Goal: Task Accomplishment & Management: Use online tool/utility

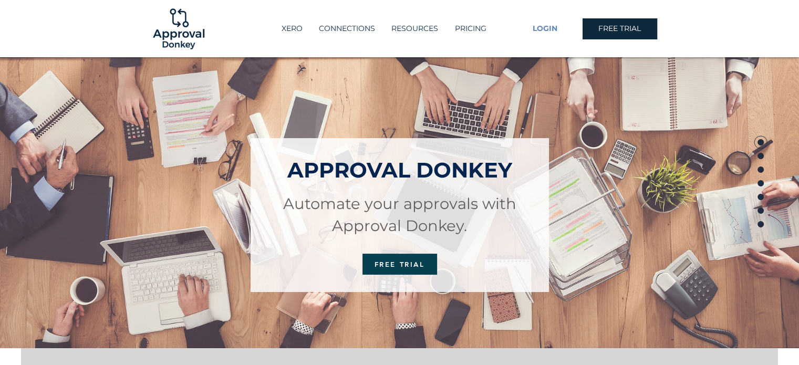
click at [548, 28] on span "LOGIN" at bounding box center [545, 29] width 25 height 11
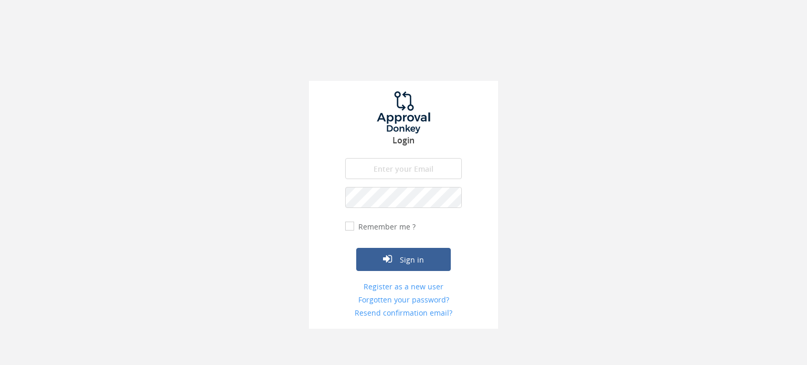
click at [391, 172] on input "email" at bounding box center [403, 168] width 117 height 21
type input "[EMAIL_ADDRESS][PERSON_NAME][DOMAIN_NAME]"
click at [356, 248] on button "Sign in" at bounding box center [403, 259] width 95 height 23
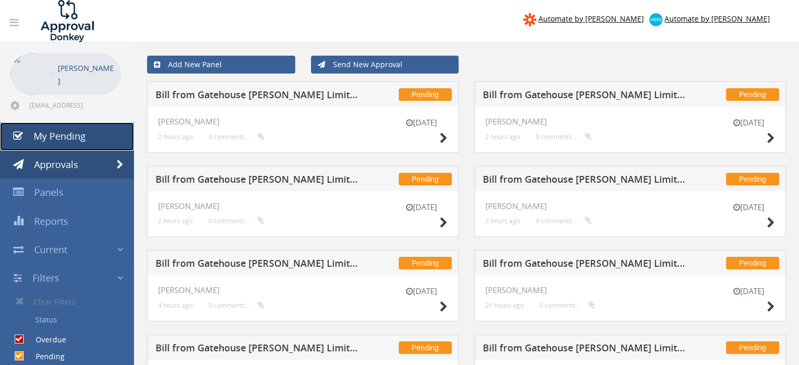
click at [64, 137] on span "My Pending" at bounding box center [60, 136] width 52 height 13
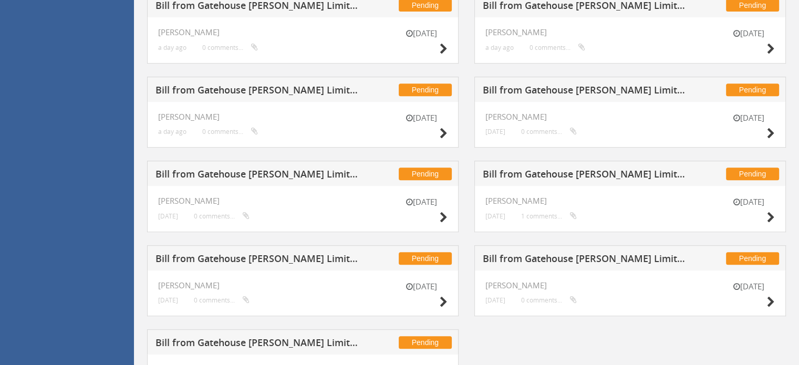
scroll to position [494, 0]
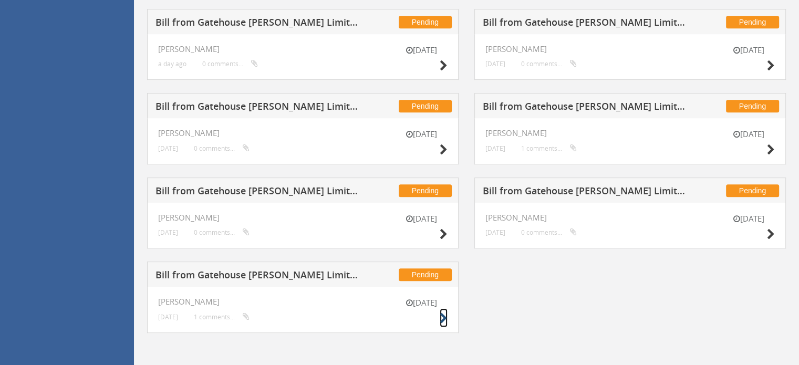
click at [441, 316] on icon at bounding box center [444, 318] width 8 height 11
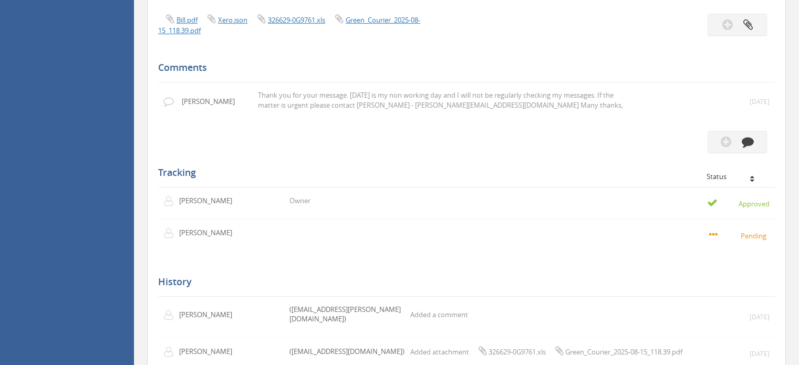
scroll to position [232, 0]
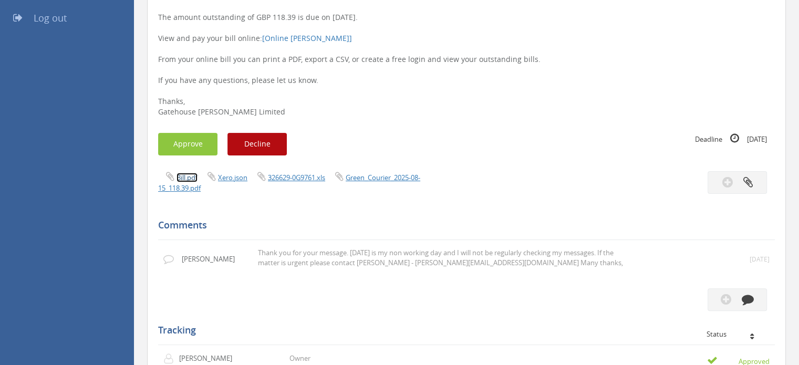
click at [191, 177] on link "Bill.pdf" at bounding box center [186, 177] width 21 height 9
click at [363, 177] on link "Green_Courier_2025-08-15_118.39.pdf" at bounding box center [289, 183] width 262 height 20
click at [290, 175] on link "326629-0G9761.xls" at bounding box center [296, 177] width 57 height 9
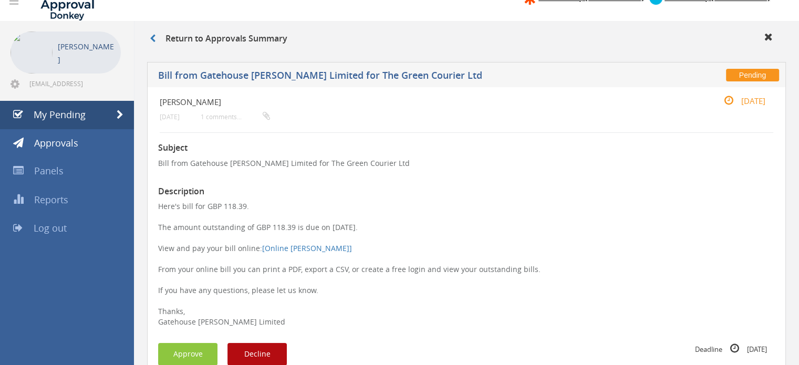
scroll to position [179, 0]
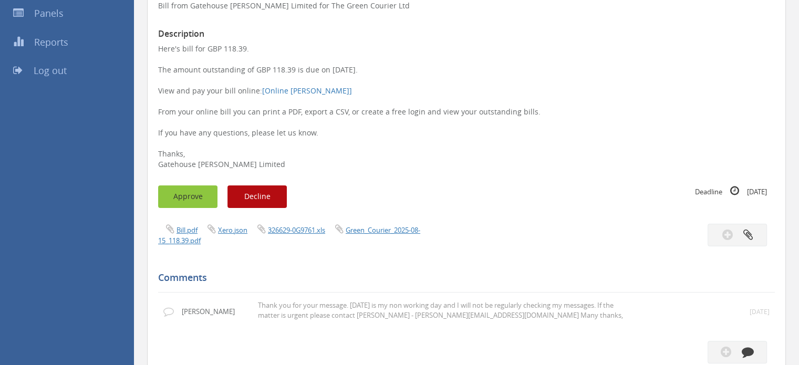
click at [196, 200] on button "Approve" at bounding box center [187, 196] width 59 height 23
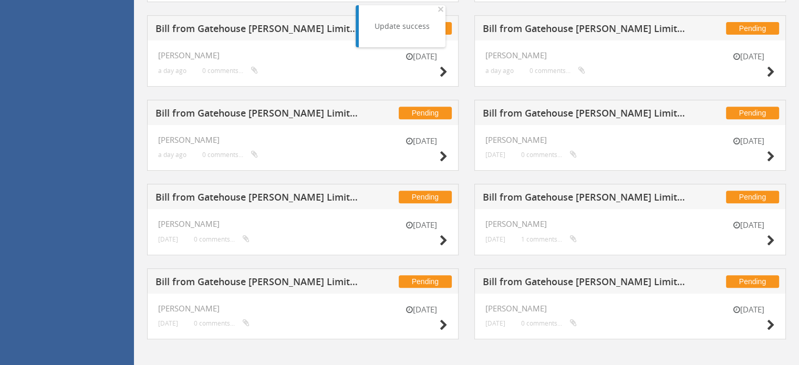
scroll to position [410, 0]
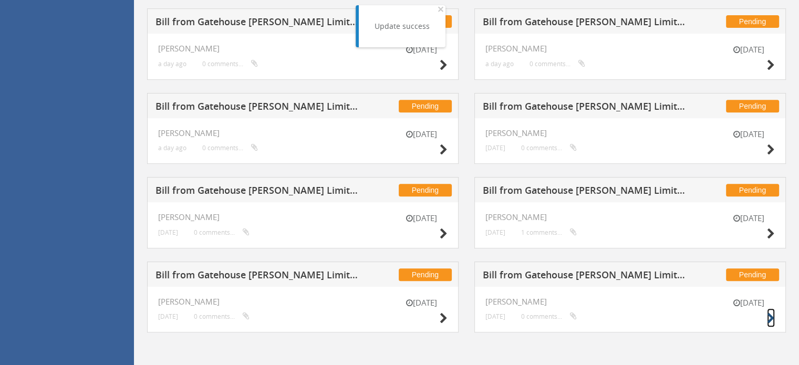
click at [769, 314] on icon at bounding box center [771, 318] width 8 height 11
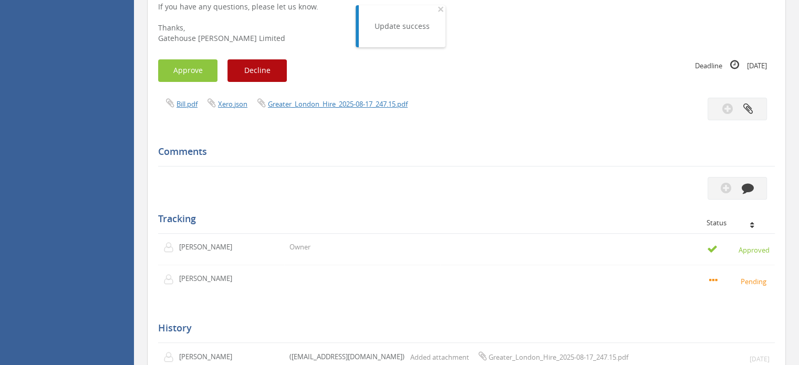
scroll to position [200, 0]
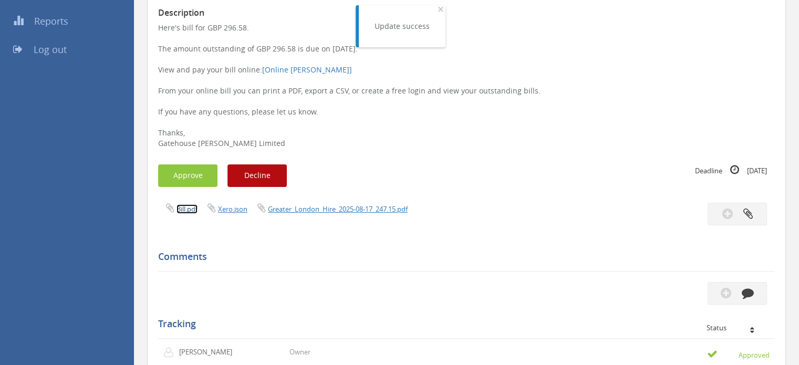
click at [191, 211] on link "Bill.pdf" at bounding box center [186, 208] width 21 height 9
click at [185, 177] on button "Approve" at bounding box center [187, 175] width 59 height 23
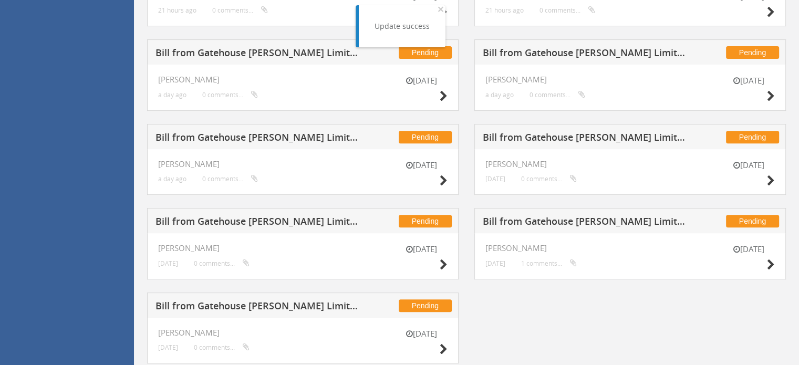
scroll to position [410, 0]
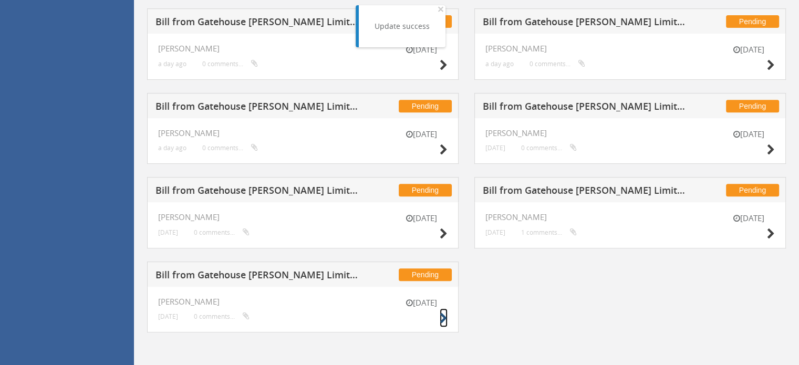
click at [446, 315] on icon at bounding box center [444, 318] width 8 height 11
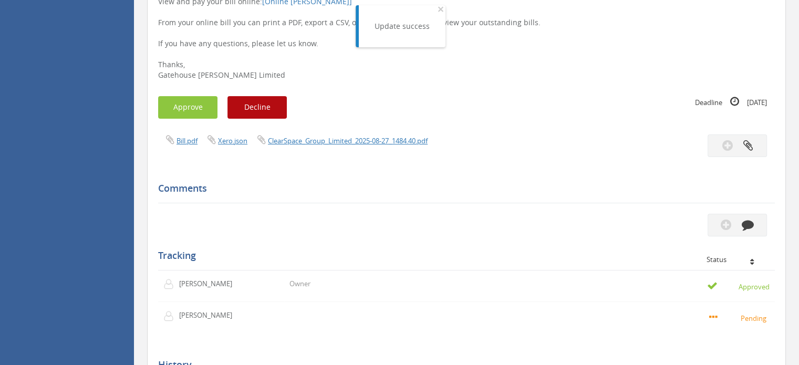
scroll to position [253, 0]
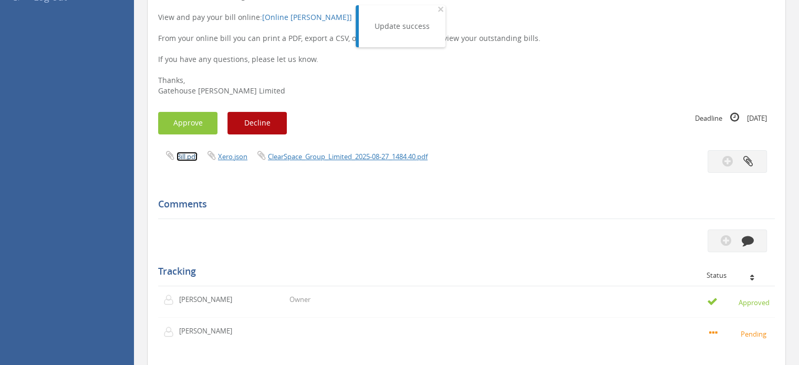
click at [191, 156] on link "Bill.pdf" at bounding box center [186, 156] width 21 height 9
click at [193, 128] on button "Approve" at bounding box center [187, 123] width 59 height 23
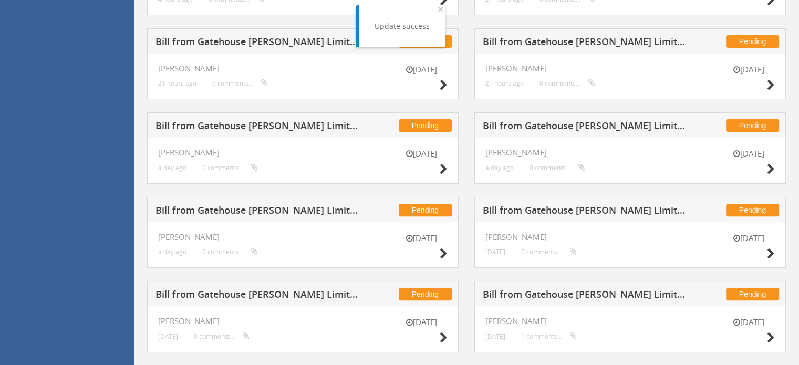
scroll to position [326, 0]
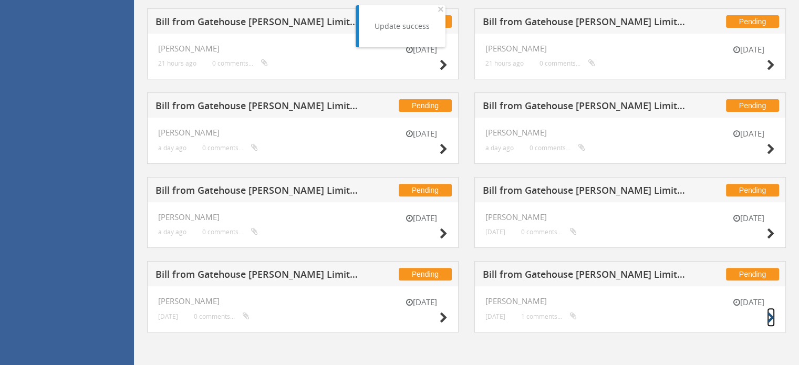
click at [770, 316] on icon at bounding box center [771, 317] width 8 height 11
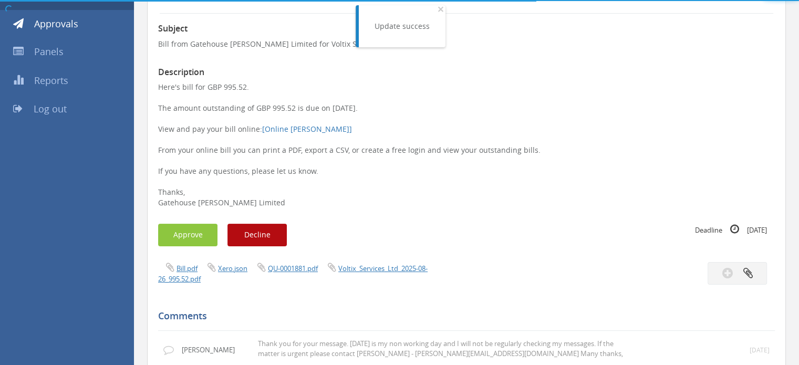
scroll to position [326, 0]
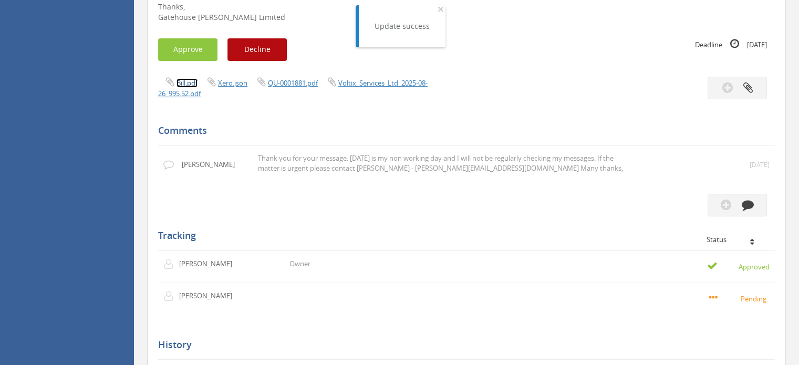
click at [192, 83] on link "Bill.pdf" at bounding box center [186, 82] width 21 height 9
click at [201, 54] on button "Approve" at bounding box center [187, 49] width 59 height 23
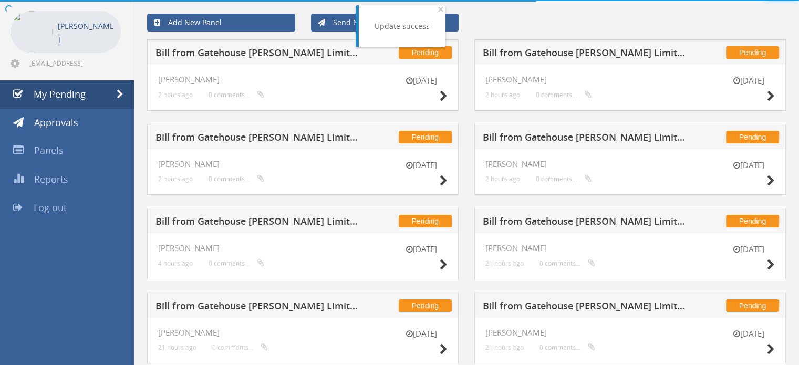
scroll to position [326, 0]
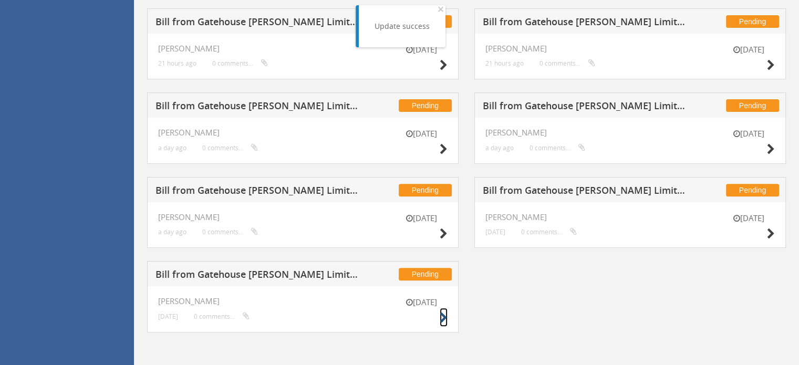
click at [443, 316] on icon at bounding box center [444, 317] width 8 height 11
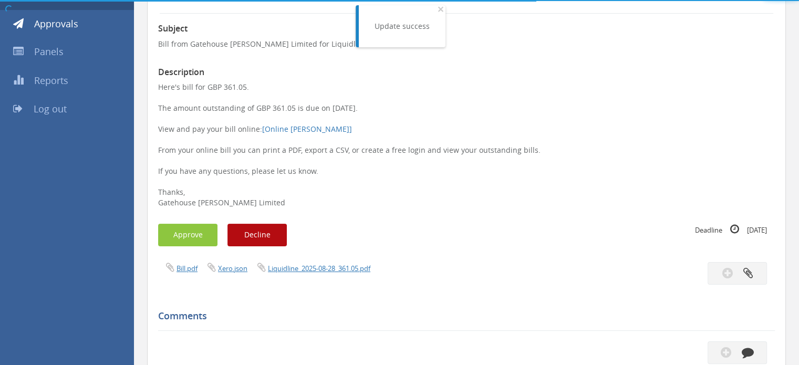
scroll to position [326, 0]
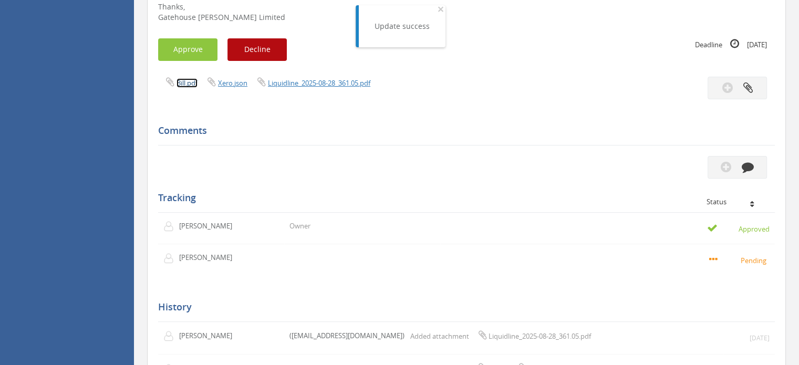
click at [192, 83] on link "Bill.pdf" at bounding box center [186, 82] width 21 height 9
click at [186, 52] on button "Approve" at bounding box center [187, 49] width 59 height 23
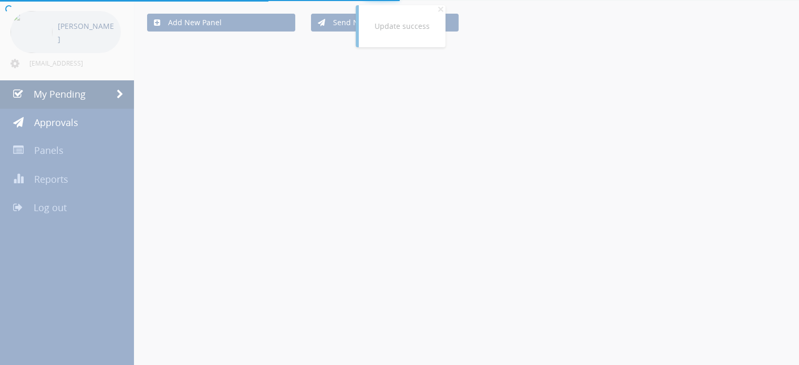
scroll to position [242, 0]
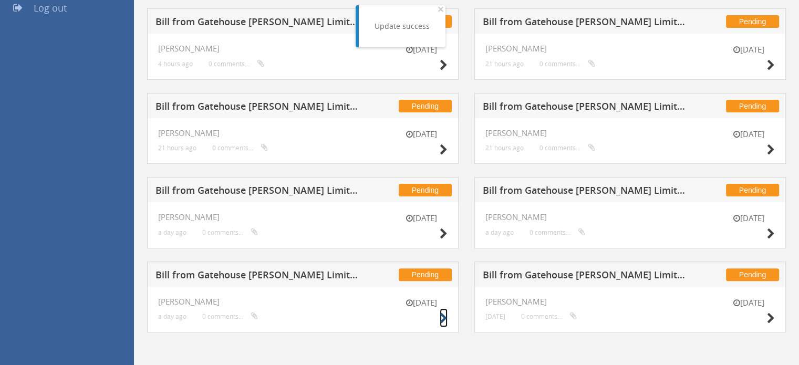
click at [441, 318] on icon at bounding box center [444, 318] width 8 height 11
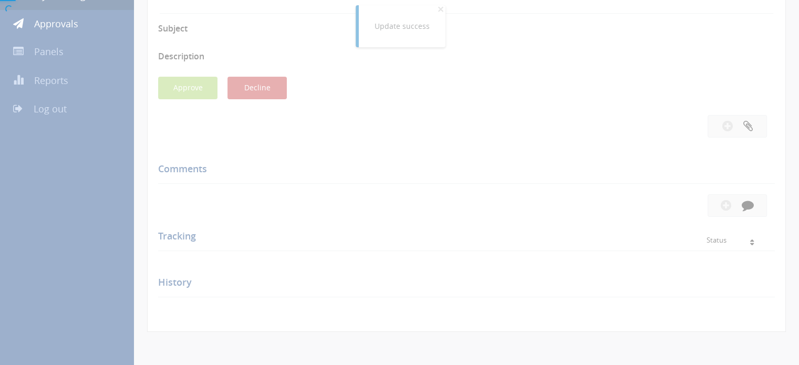
scroll to position [242, 0]
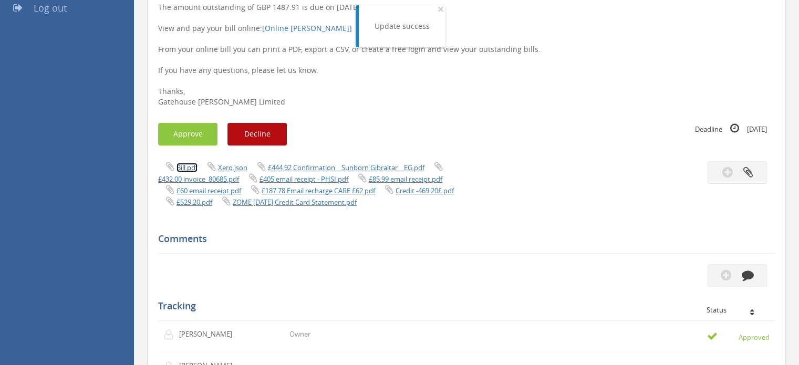
click at [184, 166] on link "Bill.pdf" at bounding box center [186, 167] width 21 height 9
click at [199, 136] on button "Approve" at bounding box center [187, 134] width 59 height 23
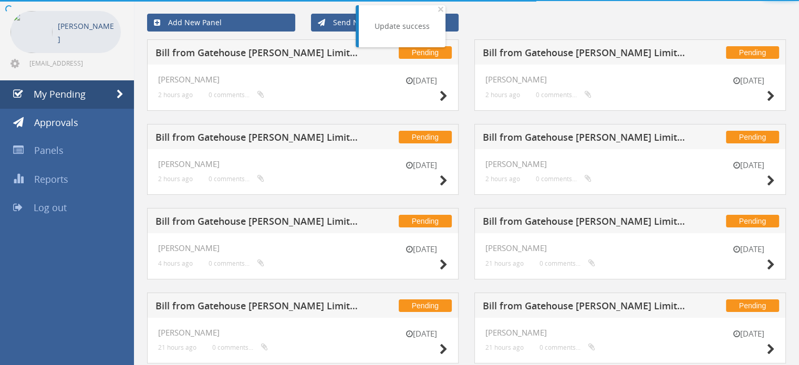
scroll to position [242, 0]
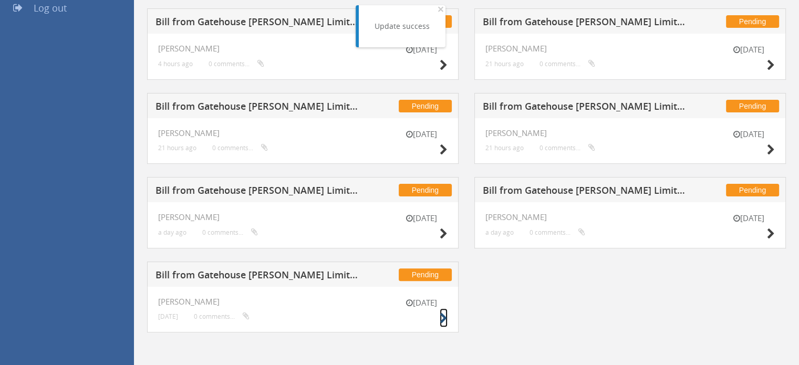
click at [441, 318] on icon at bounding box center [444, 318] width 8 height 11
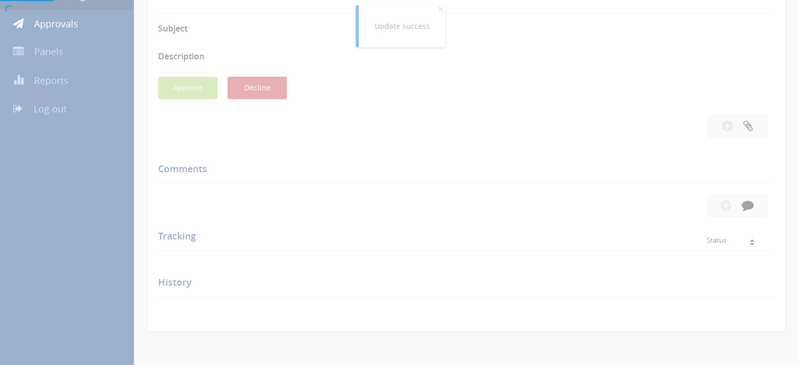
scroll to position [242, 0]
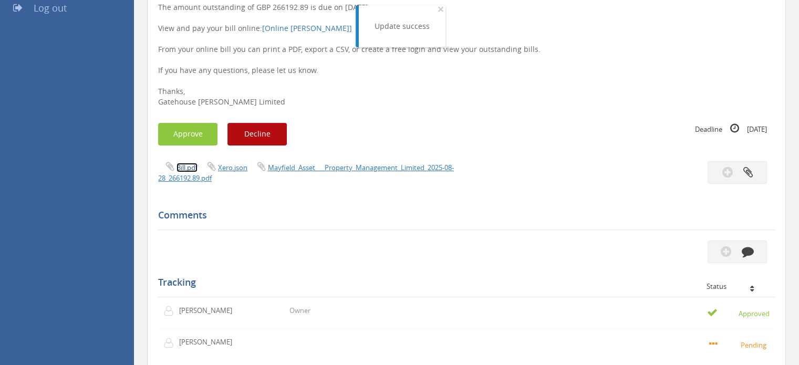
click at [187, 168] on link "Bill.pdf" at bounding box center [186, 167] width 21 height 9
click at [189, 135] on button "Approve" at bounding box center [187, 134] width 59 height 23
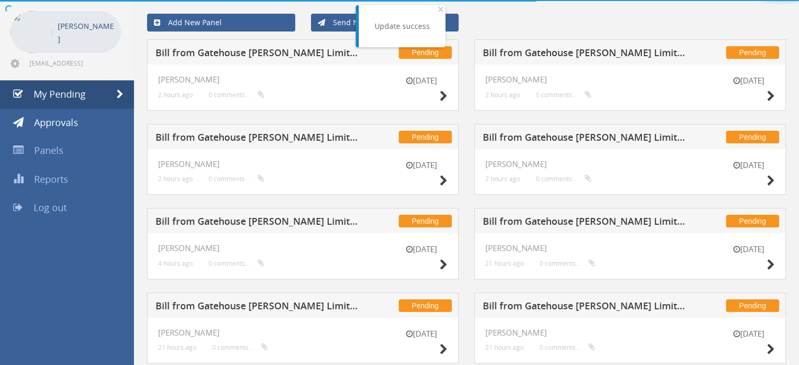
scroll to position [158, 0]
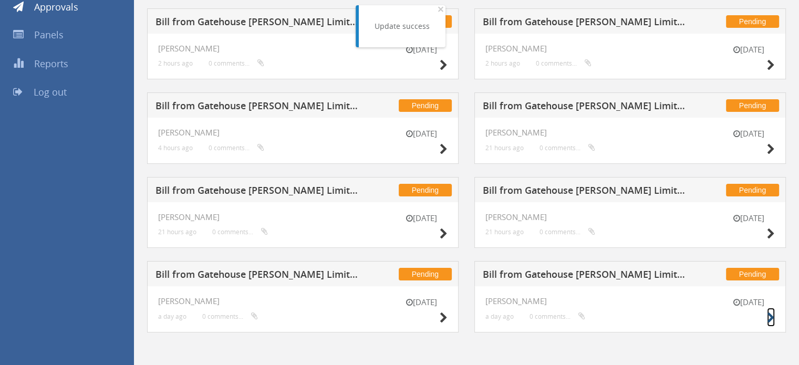
click at [769, 314] on icon at bounding box center [771, 317] width 8 height 11
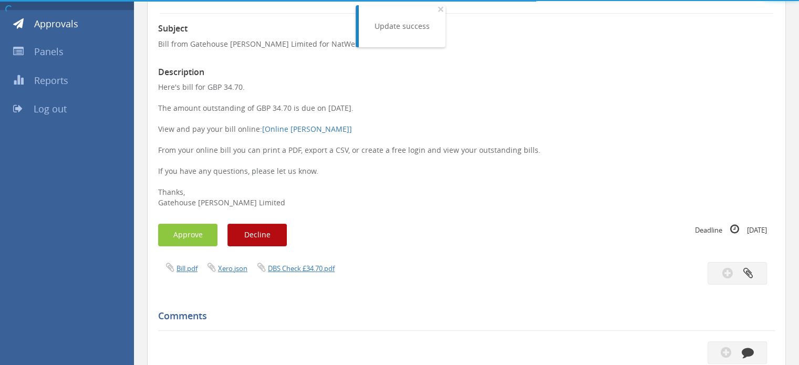
scroll to position [158, 0]
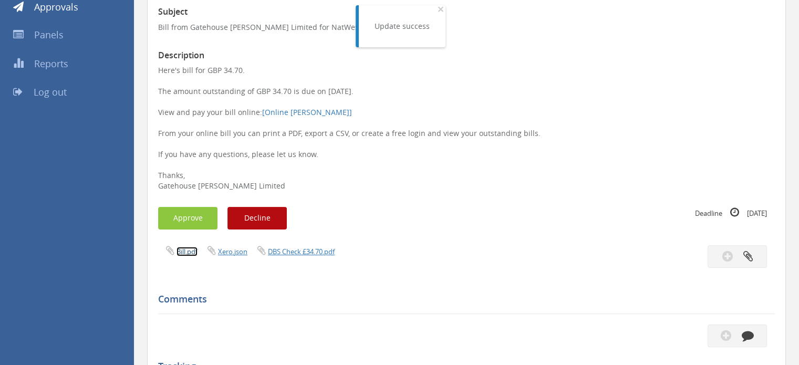
click at [186, 252] on link "Bill.pdf" at bounding box center [186, 251] width 21 height 9
click at [192, 223] on button "Approve" at bounding box center [187, 218] width 59 height 23
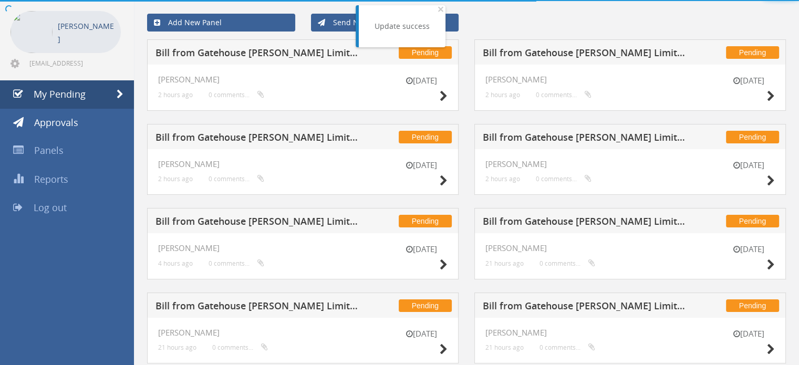
scroll to position [158, 0]
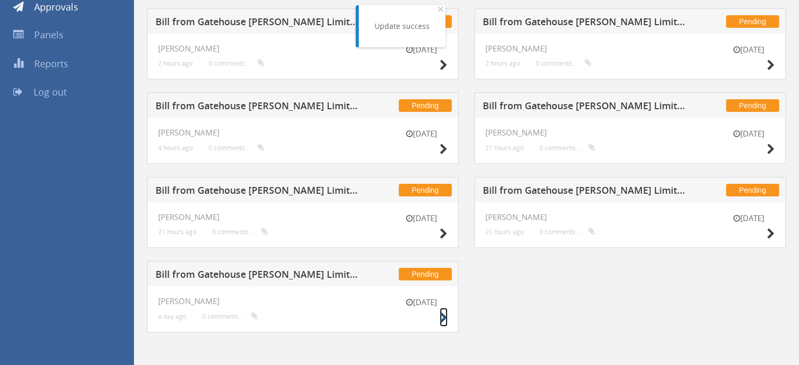
click at [443, 317] on icon at bounding box center [444, 317] width 8 height 11
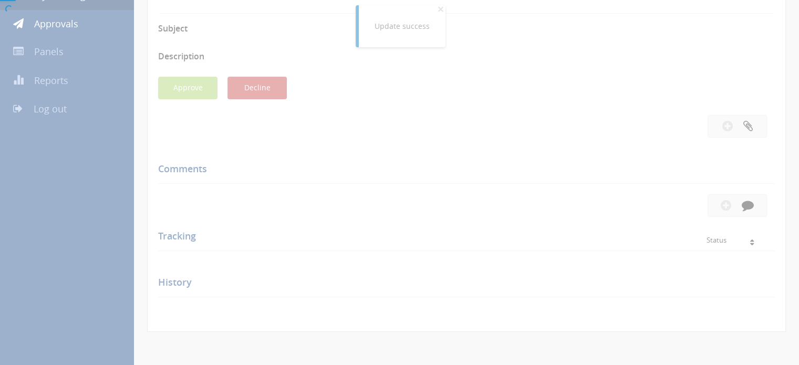
scroll to position [158, 0]
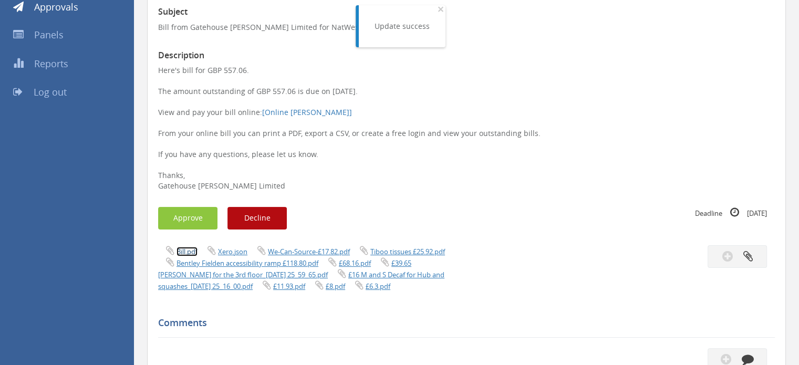
click at [191, 252] on link "Bill.pdf" at bounding box center [186, 251] width 21 height 9
click at [206, 216] on button "Approve" at bounding box center [187, 218] width 59 height 23
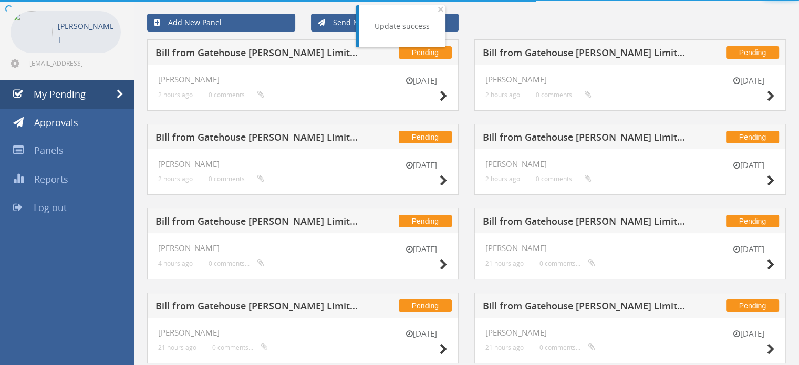
scroll to position [74, 0]
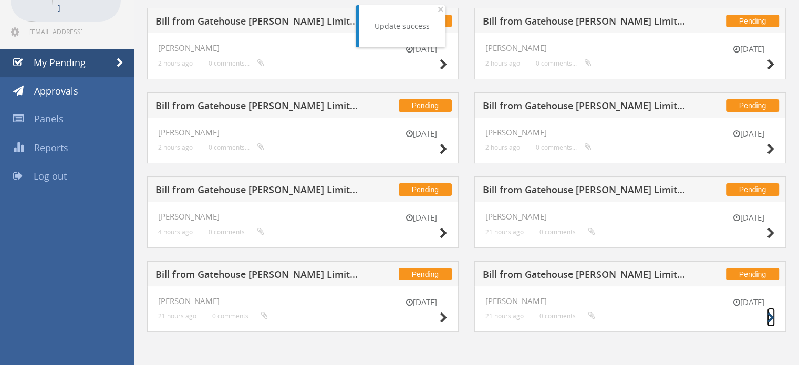
click at [769, 316] on icon at bounding box center [771, 317] width 8 height 11
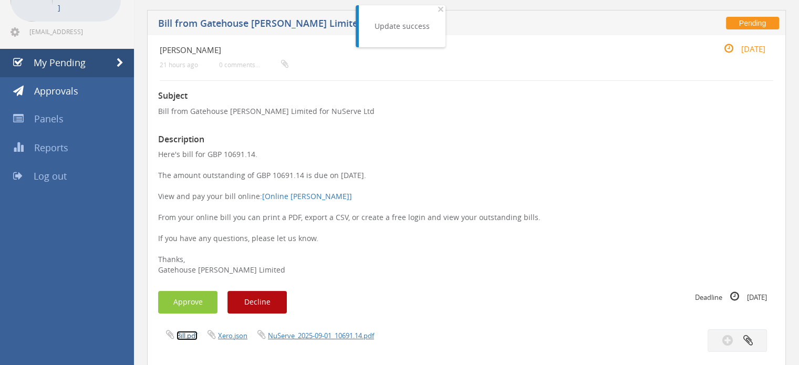
click at [190, 333] on link "Bill.pdf" at bounding box center [186, 335] width 21 height 9
click at [183, 302] on button "Approve" at bounding box center [187, 302] width 59 height 23
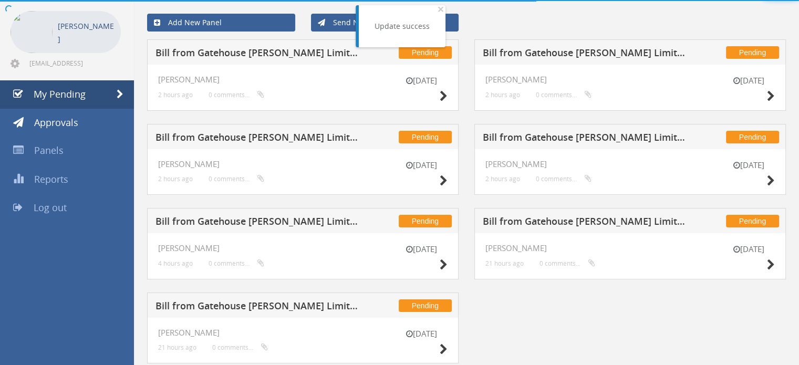
scroll to position [74, 0]
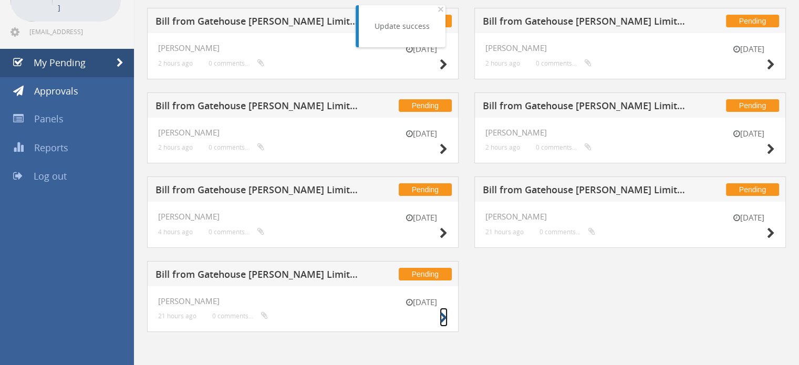
click at [441, 314] on icon at bounding box center [444, 317] width 8 height 11
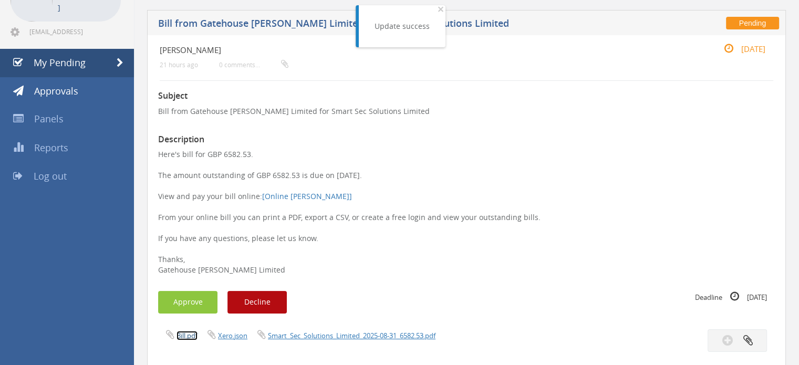
click at [185, 337] on link "Bill.pdf" at bounding box center [186, 335] width 21 height 9
click at [201, 302] on button "Approve" at bounding box center [187, 302] width 59 height 23
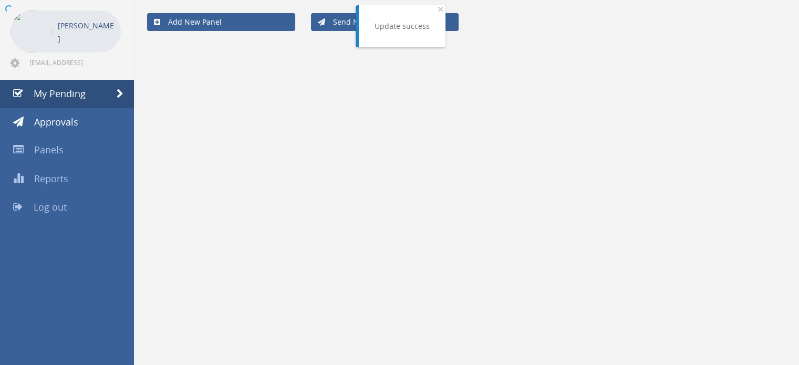
scroll to position [42, 0]
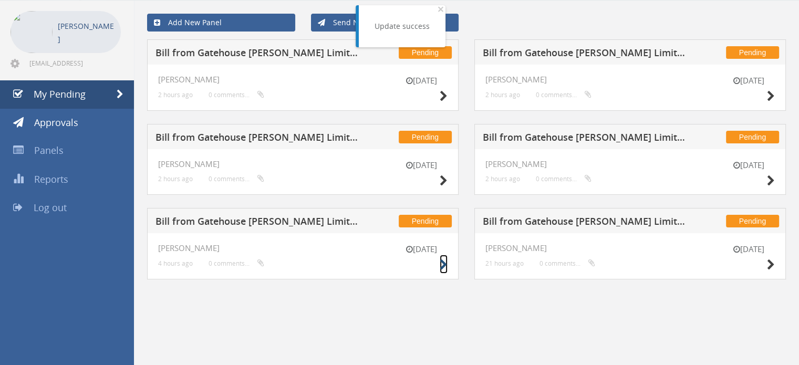
click at [441, 261] on icon at bounding box center [444, 264] width 8 height 11
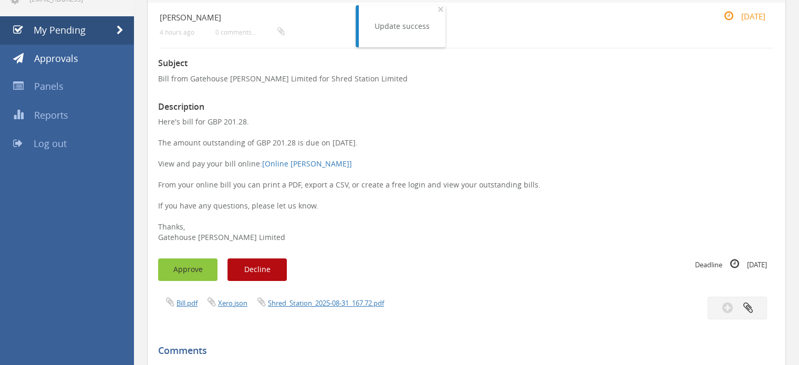
scroll to position [147, 0]
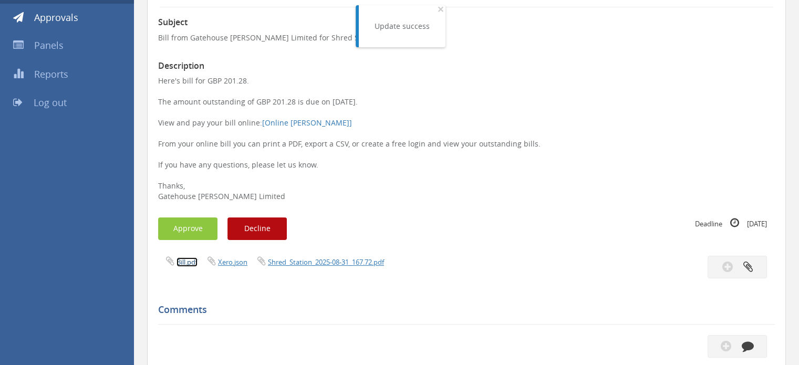
click at [182, 264] on link "Bill.pdf" at bounding box center [186, 261] width 21 height 9
click at [199, 228] on button "Approve" at bounding box center [187, 228] width 59 height 23
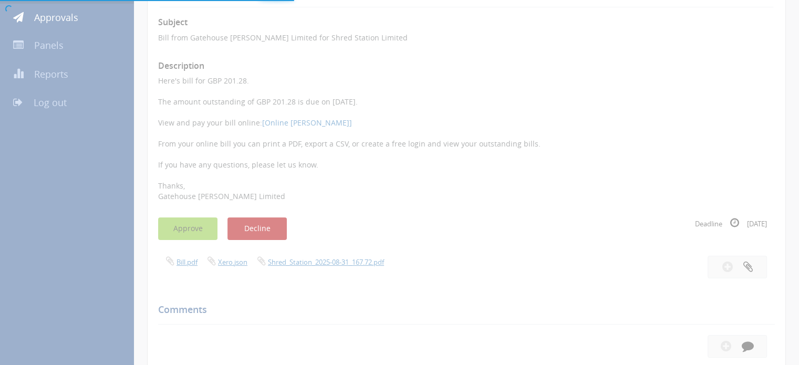
scroll to position [42, 0]
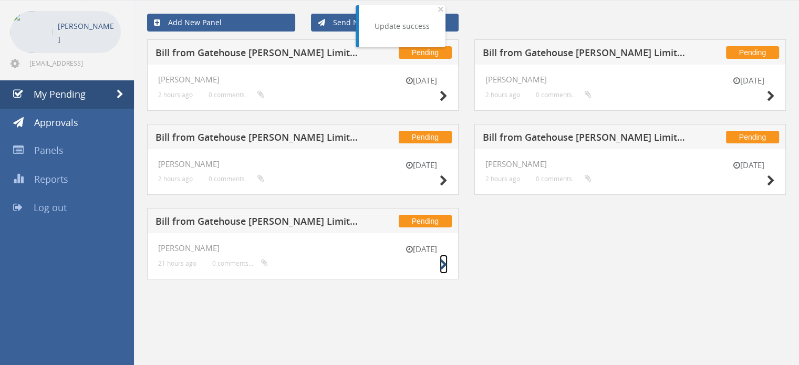
click at [442, 264] on icon at bounding box center [444, 264] width 8 height 11
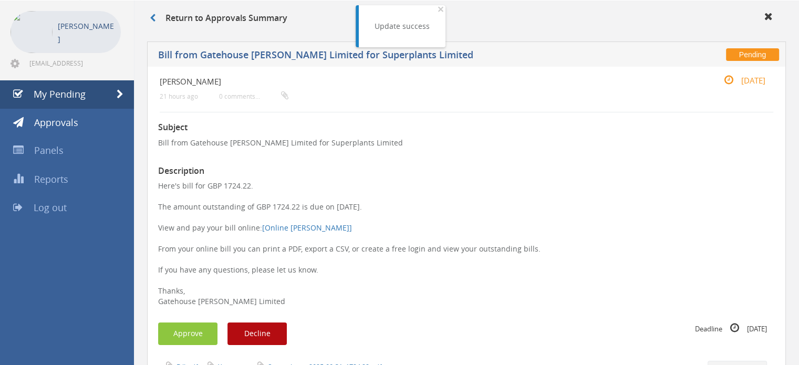
scroll to position [147, 0]
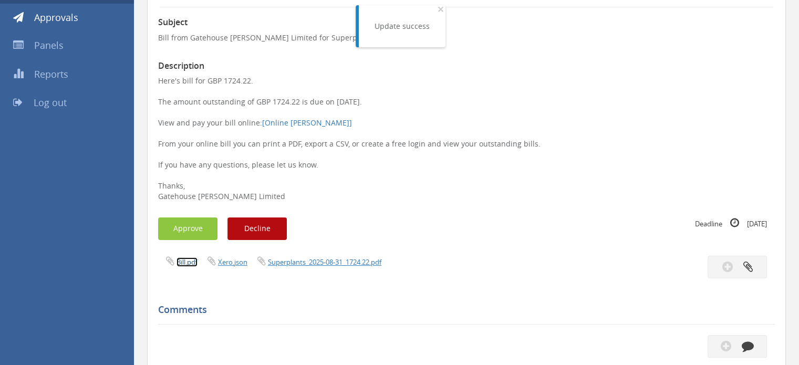
click at [187, 262] on link "Bill.pdf" at bounding box center [186, 261] width 21 height 9
click at [189, 231] on button "Approve" at bounding box center [187, 228] width 59 height 23
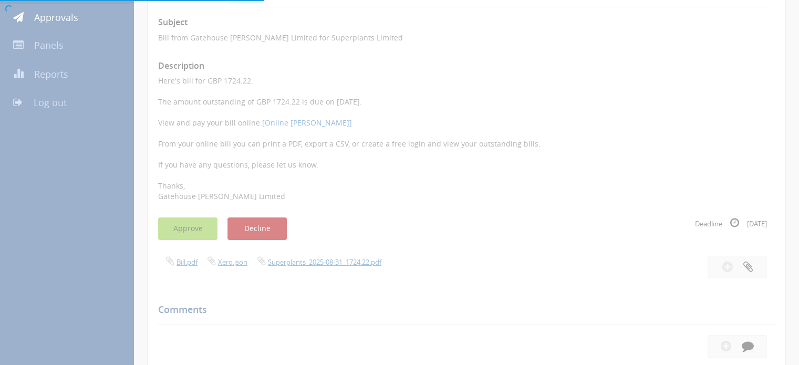
scroll to position [42, 0]
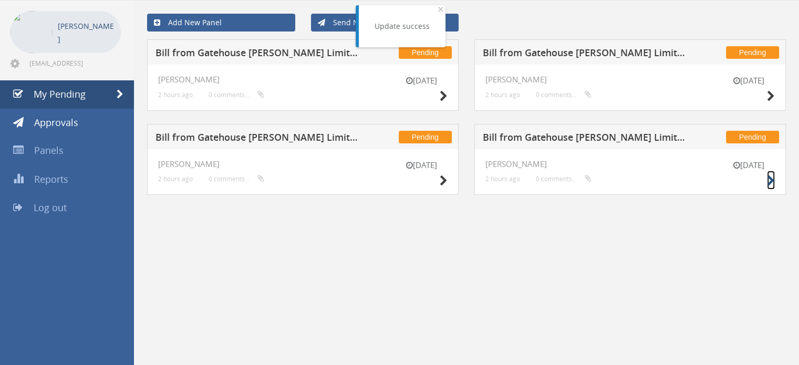
click at [772, 177] on icon at bounding box center [771, 180] width 8 height 11
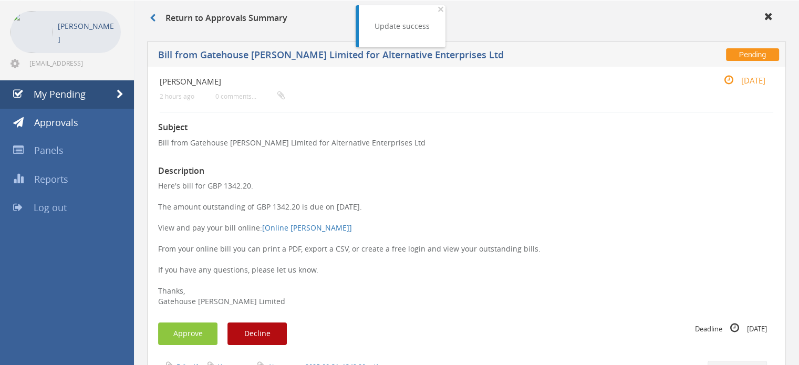
scroll to position [200, 0]
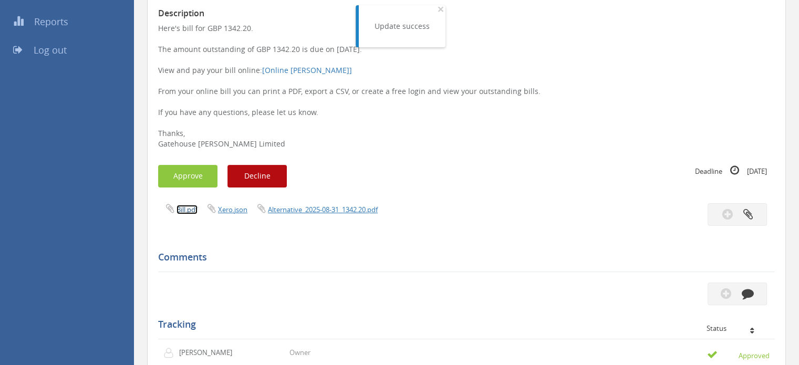
click at [190, 211] on link "Bill.pdf" at bounding box center [186, 209] width 21 height 9
click at [189, 178] on button "Approve" at bounding box center [187, 176] width 59 height 23
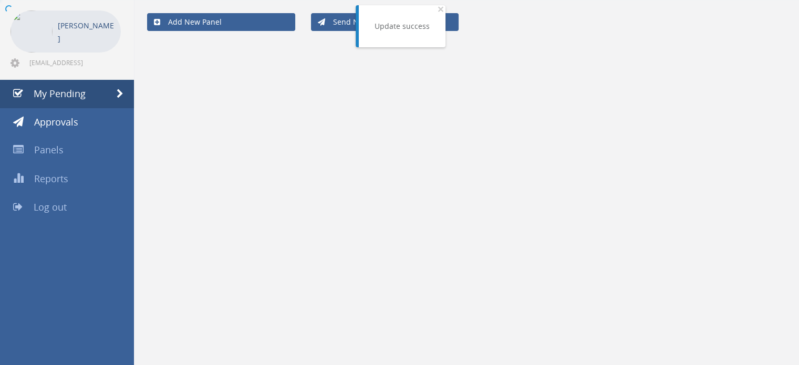
scroll to position [42, 0]
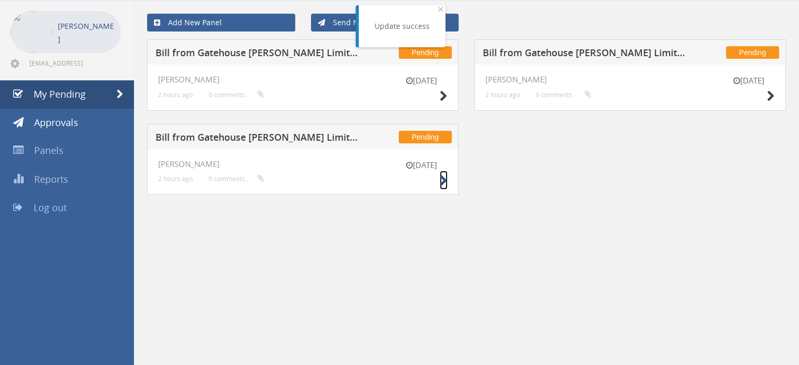
click at [443, 179] on icon at bounding box center [444, 180] width 8 height 11
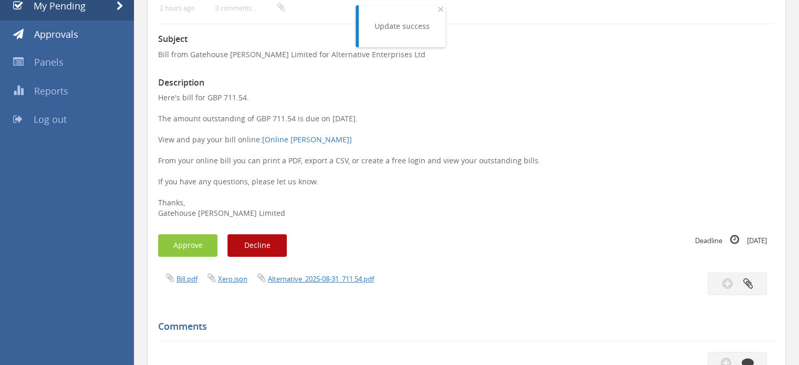
scroll to position [147, 0]
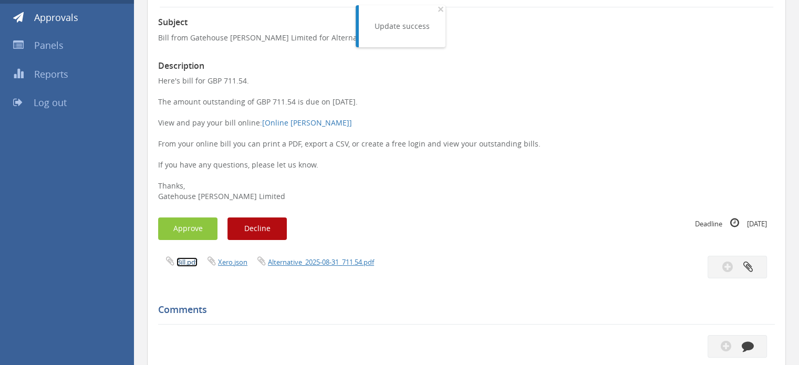
click at [189, 261] on link "Bill.pdf" at bounding box center [186, 261] width 21 height 9
click at [189, 231] on button "Approve" at bounding box center [187, 228] width 59 height 23
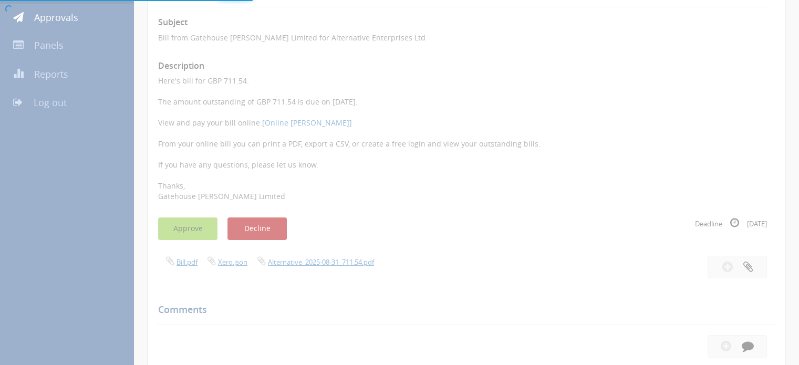
scroll to position [42, 0]
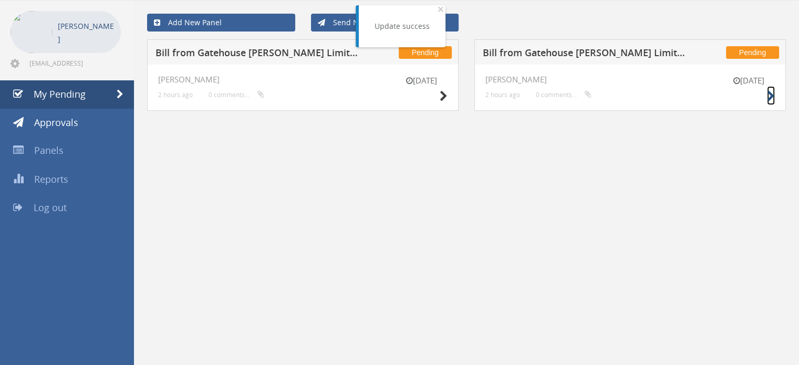
click at [767, 93] on icon at bounding box center [771, 96] width 8 height 11
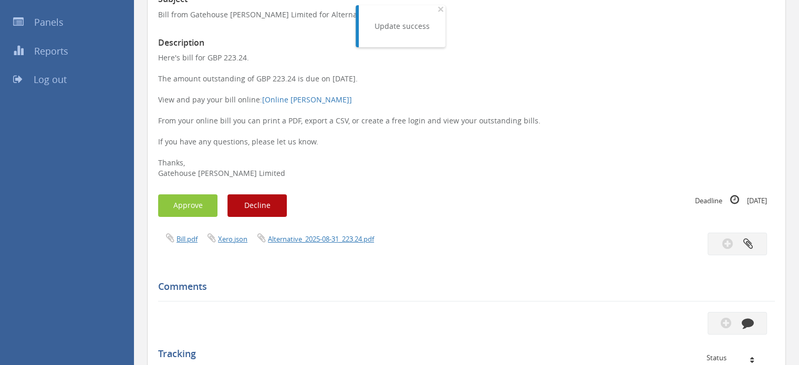
scroll to position [200, 0]
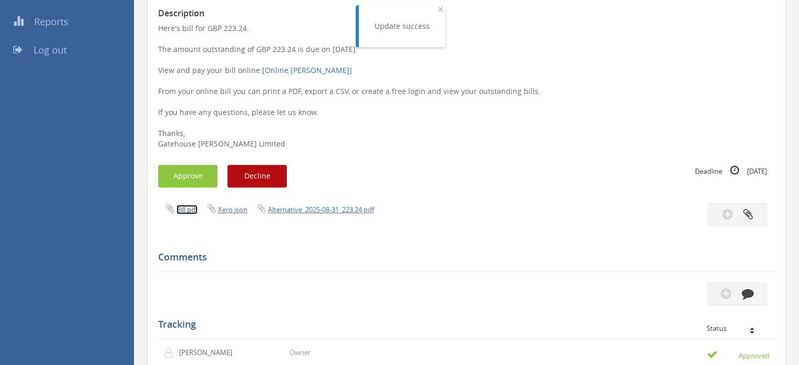
click at [189, 212] on link "Bill.pdf" at bounding box center [186, 209] width 21 height 9
click at [189, 178] on button "Approve" at bounding box center [187, 176] width 59 height 23
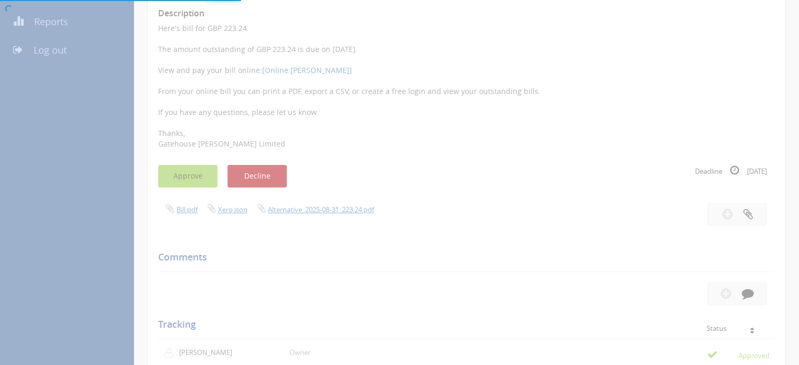
scroll to position [42, 0]
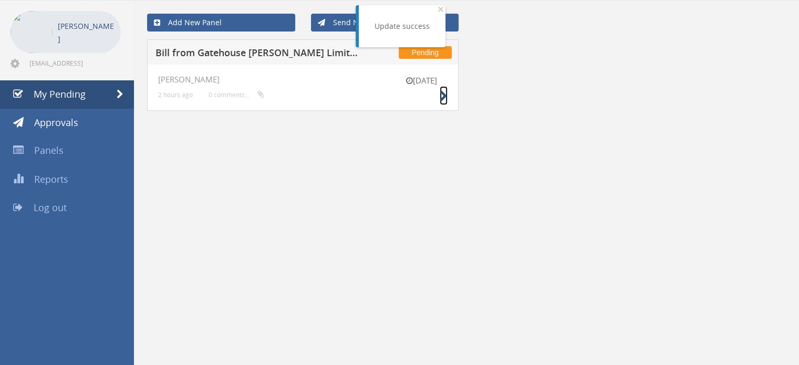
click at [444, 94] on icon at bounding box center [444, 96] width 8 height 11
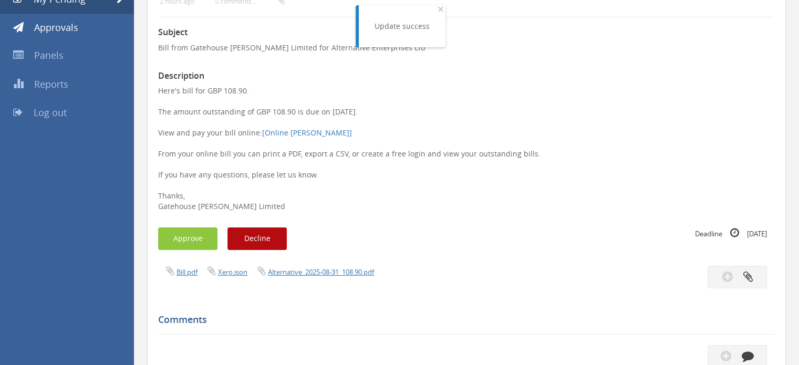
scroll to position [200, 0]
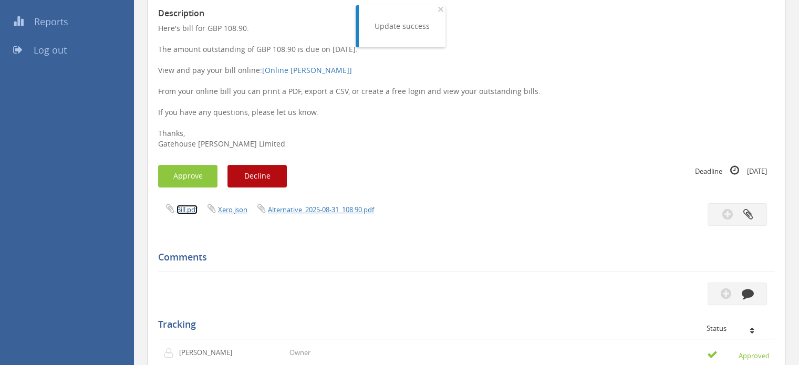
click at [191, 210] on link "Bill.pdf" at bounding box center [186, 209] width 21 height 9
click at [198, 175] on button "Approve" at bounding box center [187, 176] width 59 height 23
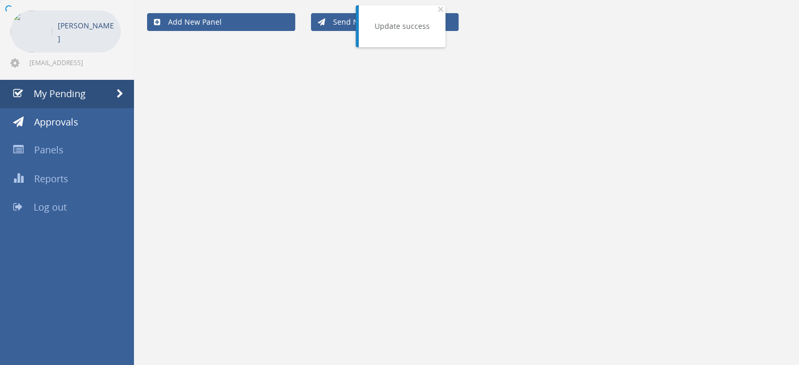
scroll to position [42, 0]
